Goal: Transaction & Acquisition: Purchase product/service

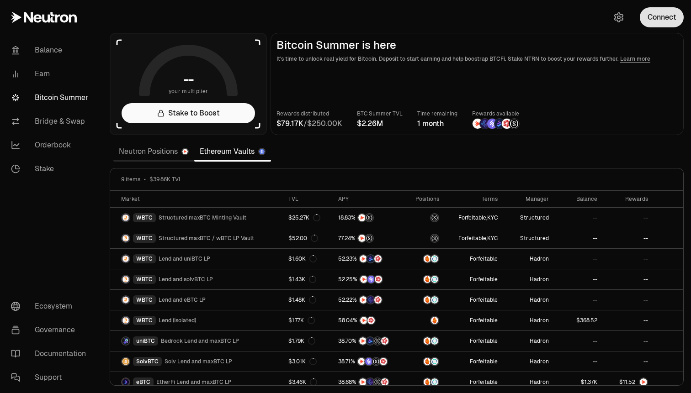
click at [664, 21] on button "Connect" at bounding box center [661, 17] width 44 height 20
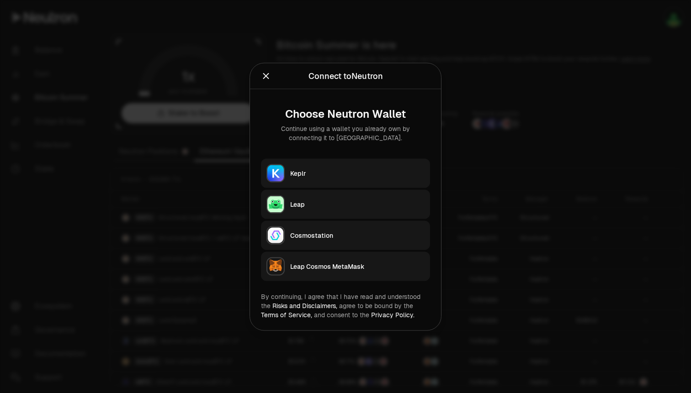
click at [358, 170] on div "Keplr" at bounding box center [357, 173] width 134 height 9
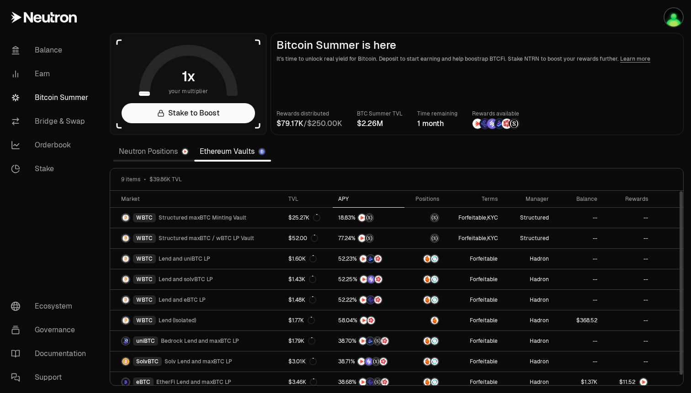
click at [339, 200] on div "APY" at bounding box center [368, 198] width 61 height 7
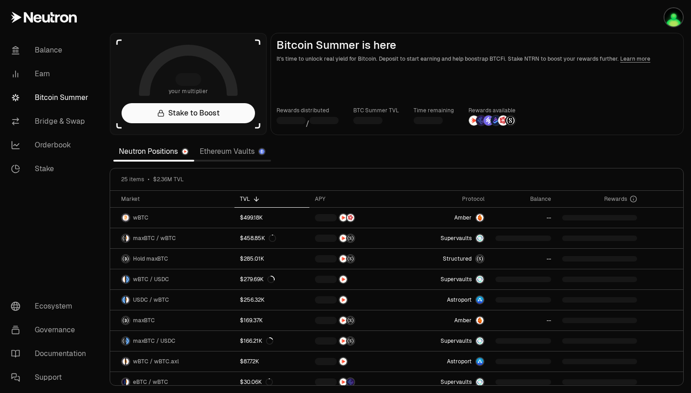
click at [214, 152] on link "Ethereum Vaults" at bounding box center [232, 152] width 77 height 18
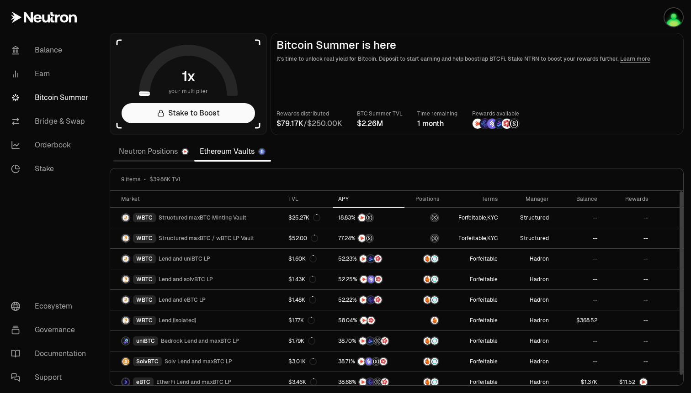
click at [339, 196] on div "APY" at bounding box center [368, 198] width 61 height 7
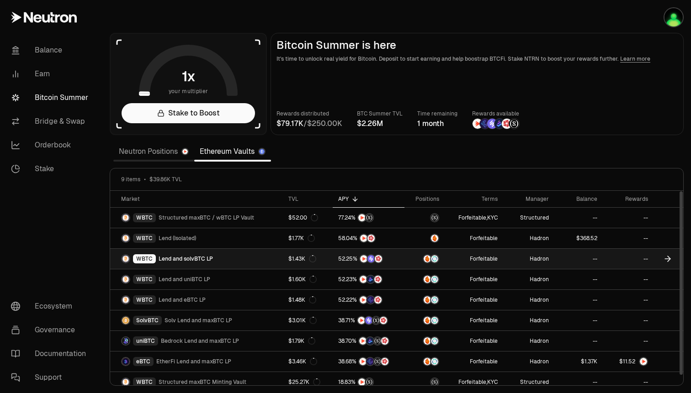
click at [666, 261] on icon at bounding box center [667, 258] width 9 height 9
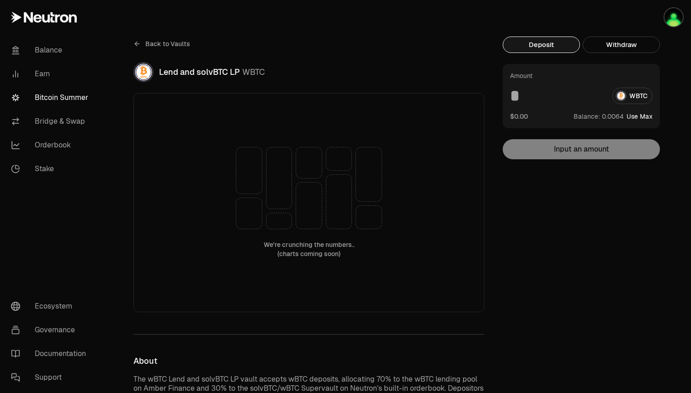
click at [642, 116] on button "Use Max" at bounding box center [639, 116] width 26 height 9
type input "*********"
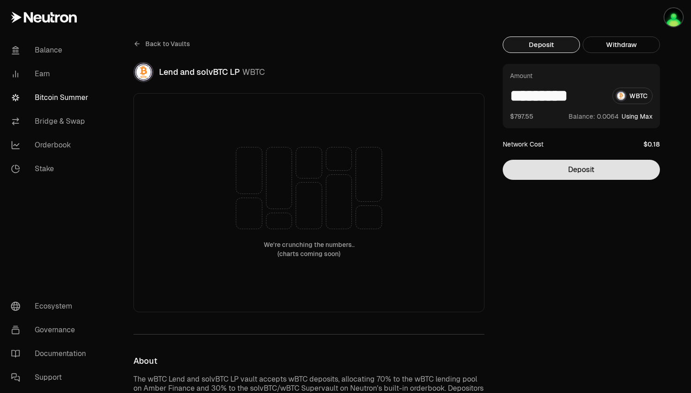
click at [609, 169] on button "Deposit" at bounding box center [580, 170] width 157 height 20
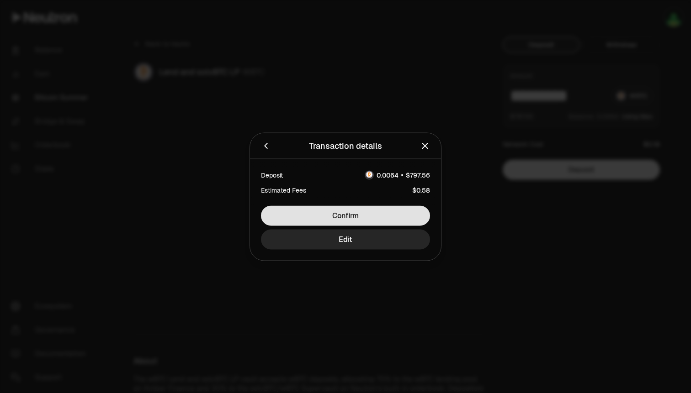
click at [389, 207] on button "Confirm" at bounding box center [345, 216] width 169 height 20
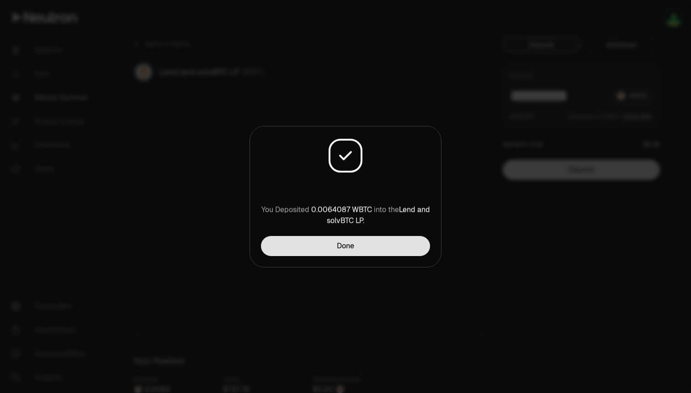
click at [362, 243] on button "Done" at bounding box center [345, 246] width 169 height 20
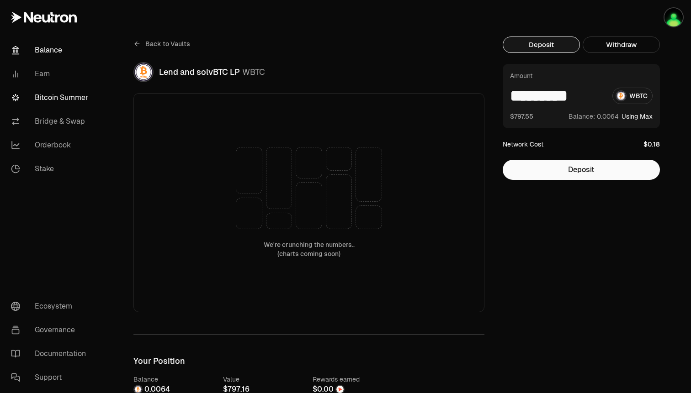
click at [43, 48] on link "Balance" at bounding box center [51, 50] width 95 height 24
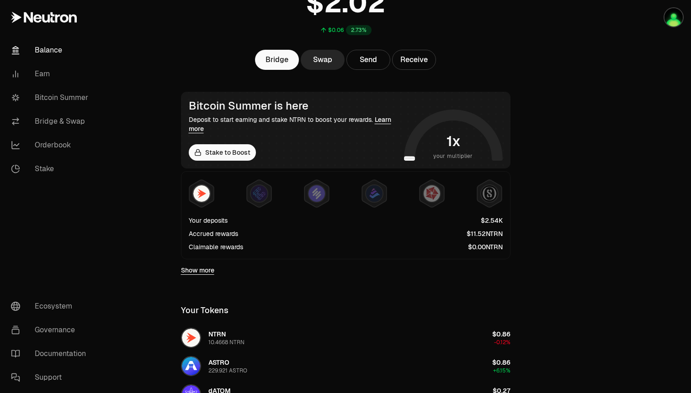
scroll to position [102, 0]
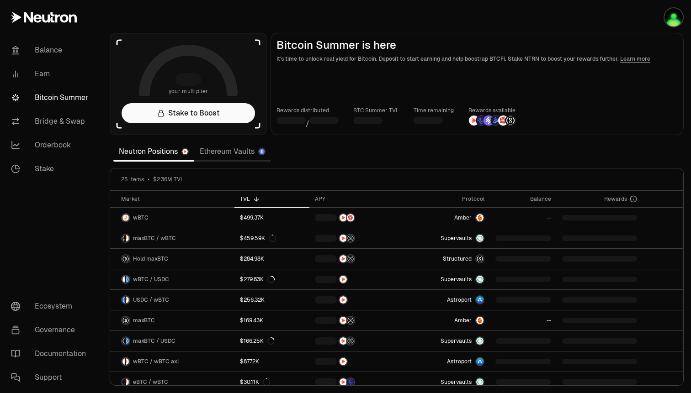
click at [212, 148] on link "Ethereum Vaults" at bounding box center [232, 152] width 77 height 18
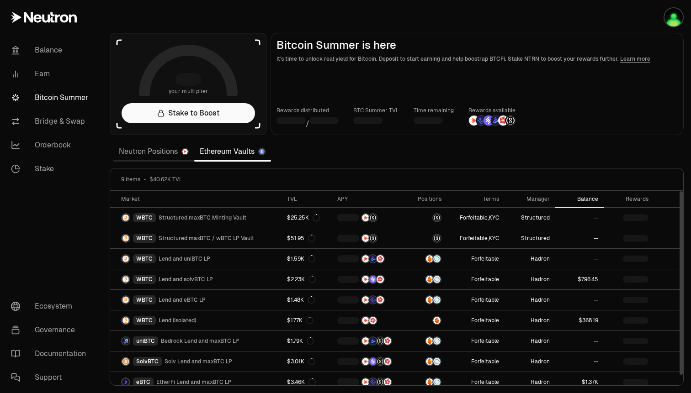
click at [586, 197] on div "Balance" at bounding box center [578, 198] width 37 height 7
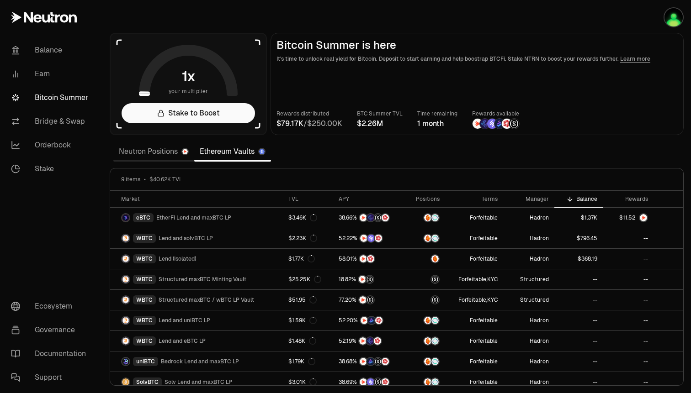
click at [157, 155] on link "Neutron Positions" at bounding box center [153, 152] width 81 height 18
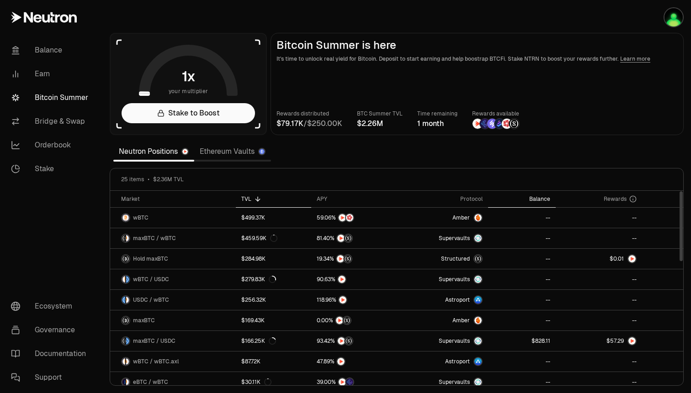
click at [535, 196] on div "Balance" at bounding box center [521, 198] width 57 height 7
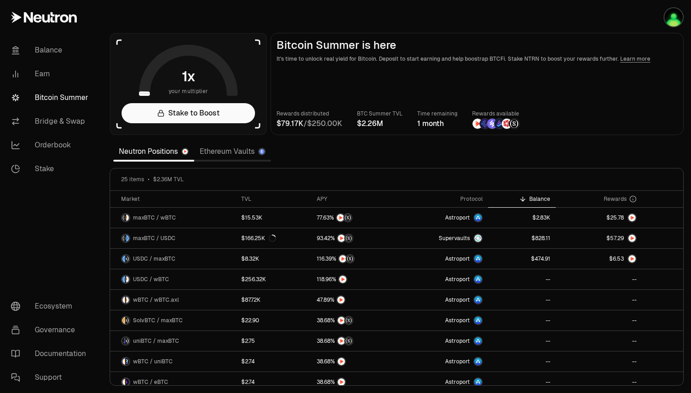
click at [215, 148] on link "Ethereum Vaults" at bounding box center [232, 152] width 77 height 18
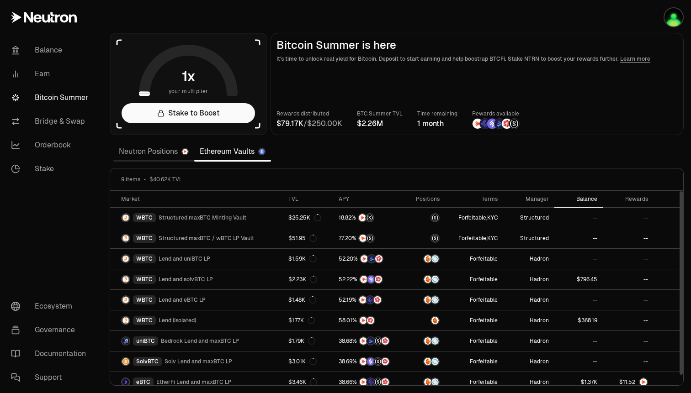
click at [588, 195] on th "Balance" at bounding box center [578, 199] width 48 height 17
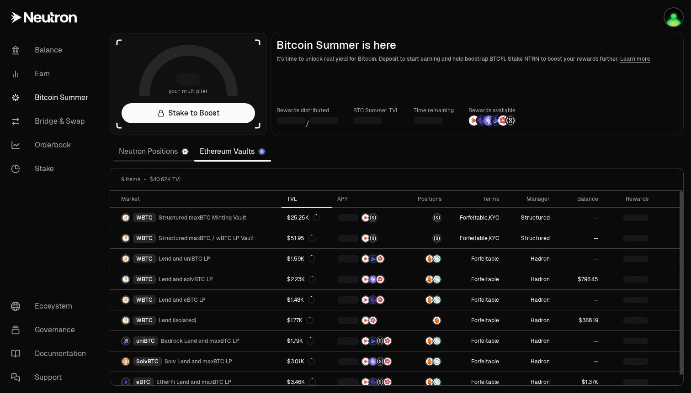
click at [286, 205] on th "TVL" at bounding box center [306, 199] width 50 height 17
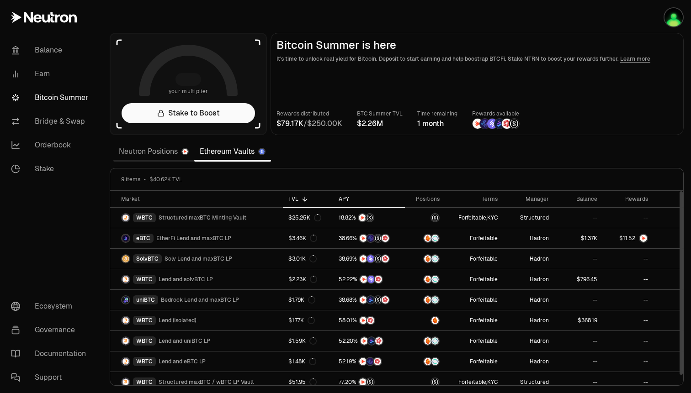
click at [338, 198] on div "APY" at bounding box center [368, 198] width 61 height 7
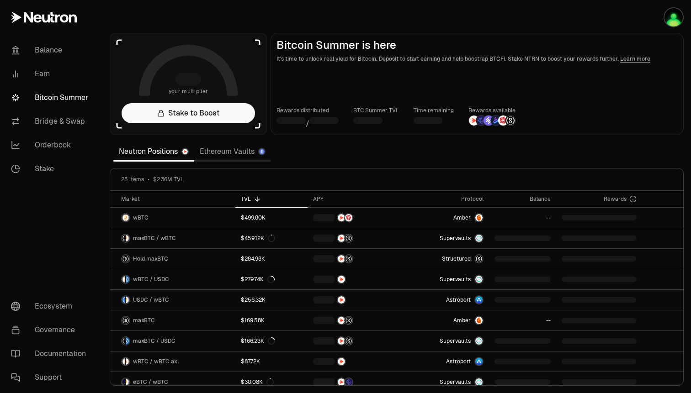
click at [248, 153] on link "Ethereum Vaults" at bounding box center [232, 152] width 77 height 18
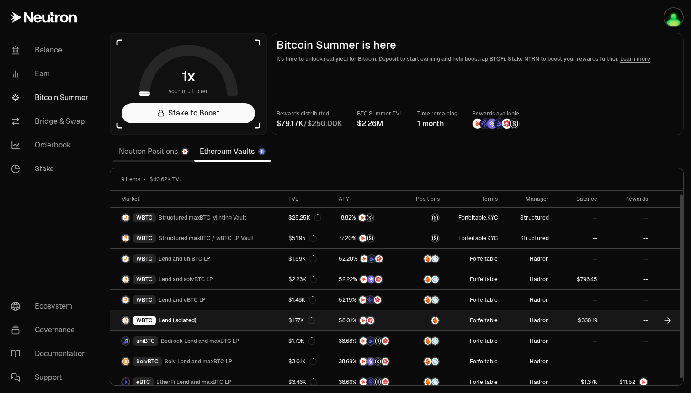
scroll to position [7, 0]
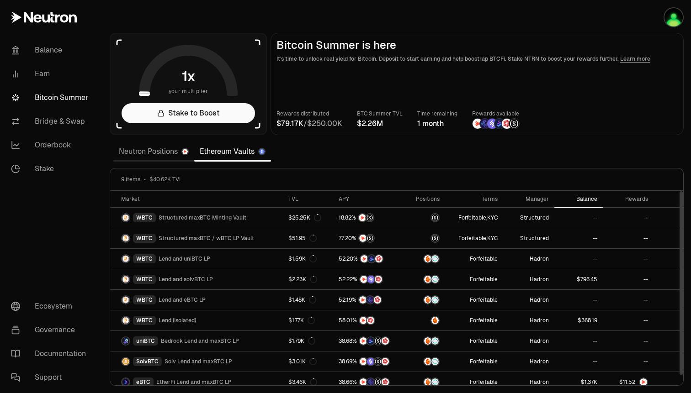
click at [588, 196] on div "Balance" at bounding box center [578, 198] width 37 height 7
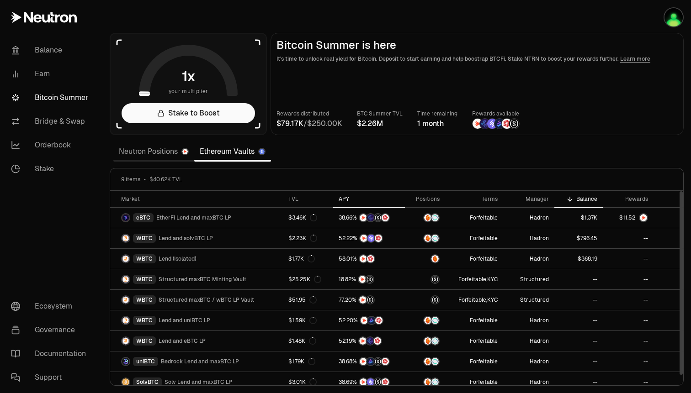
click at [342, 201] on div "APY" at bounding box center [368, 198] width 61 height 7
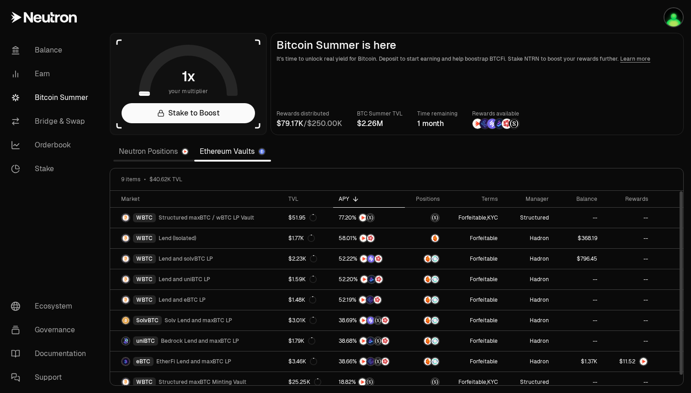
click at [342, 201] on div "APY" at bounding box center [368, 198] width 61 height 7
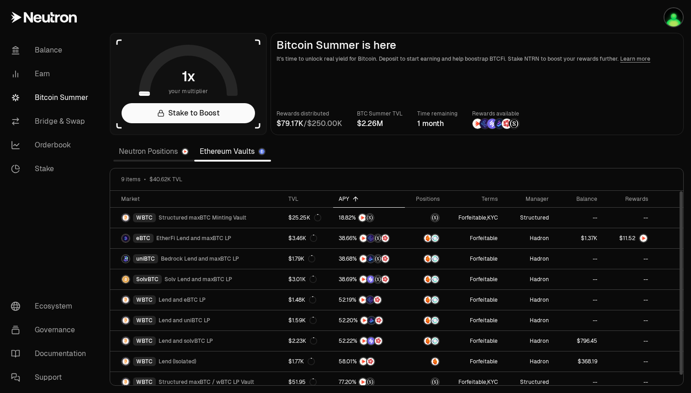
click at [342, 201] on div "APY" at bounding box center [368, 198] width 61 height 7
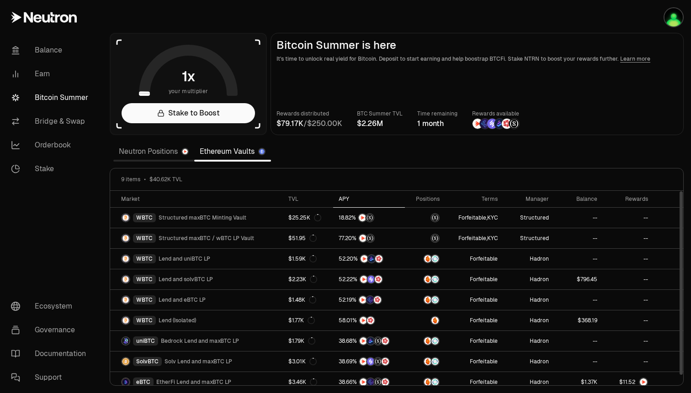
click at [341, 197] on div "APY" at bounding box center [368, 198] width 61 height 7
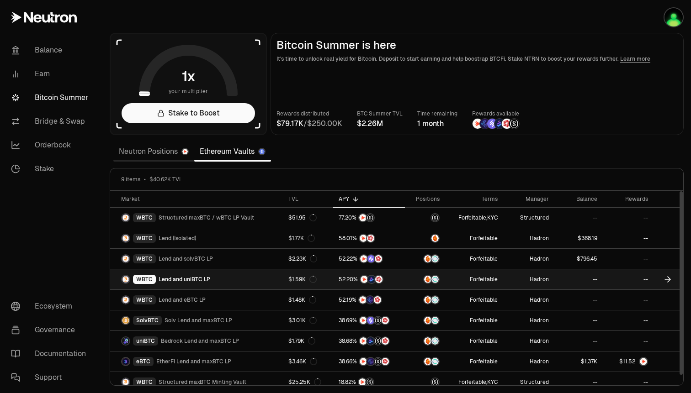
click at [558, 282] on link "--" at bounding box center [578, 279] width 48 height 20
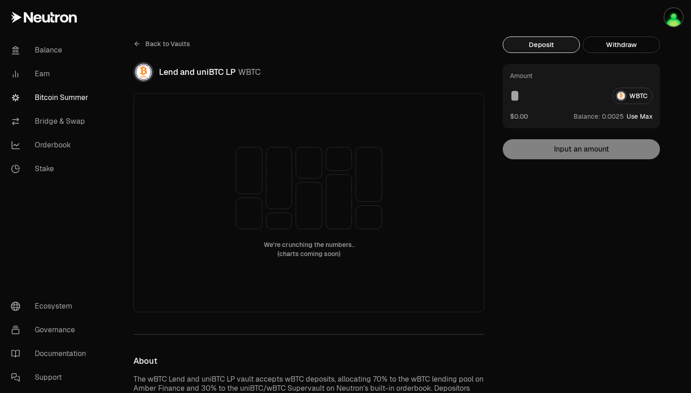
click at [648, 114] on button "Use Max" at bounding box center [639, 116] width 26 height 9
type input "**********"
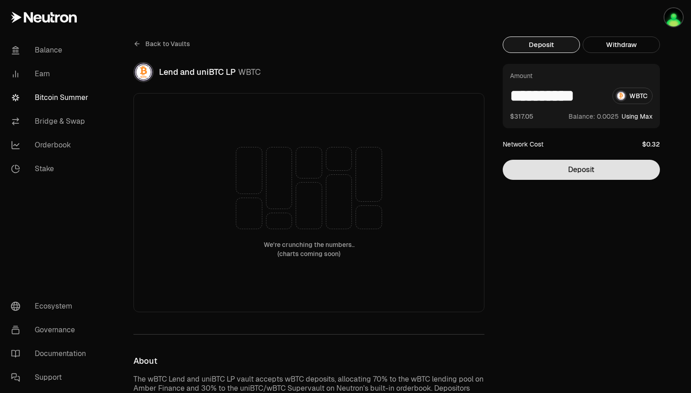
click at [580, 173] on button "Deposit" at bounding box center [580, 170] width 157 height 20
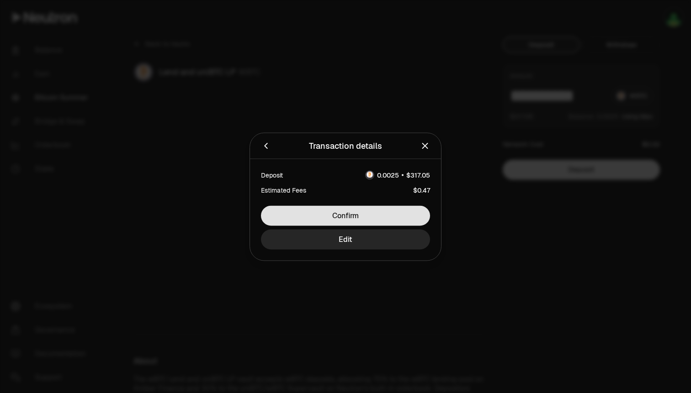
click at [398, 218] on button "Confirm" at bounding box center [345, 216] width 169 height 20
